Goal: Transaction & Acquisition: Purchase product/service

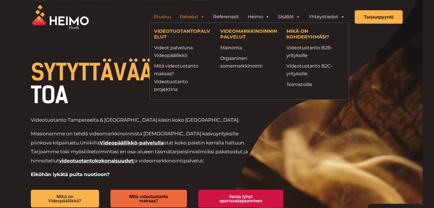
click at [189, 17] on link "Palvelut" at bounding box center [192, 16] width 33 height 11
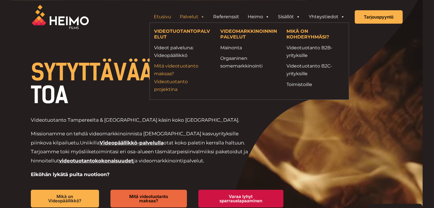
click at [174, 87] on link "Mitä videotuotanto maksaa? Videotuotanto projektina" at bounding box center [183, 77] width 58 height 31
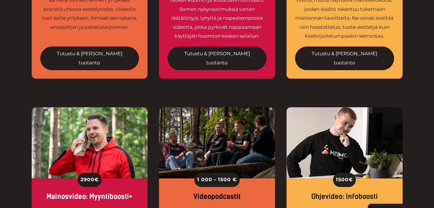
scroll to position [626, 0]
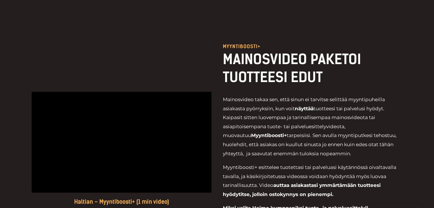
scroll to position [88, 0]
